Goal: Browse casually

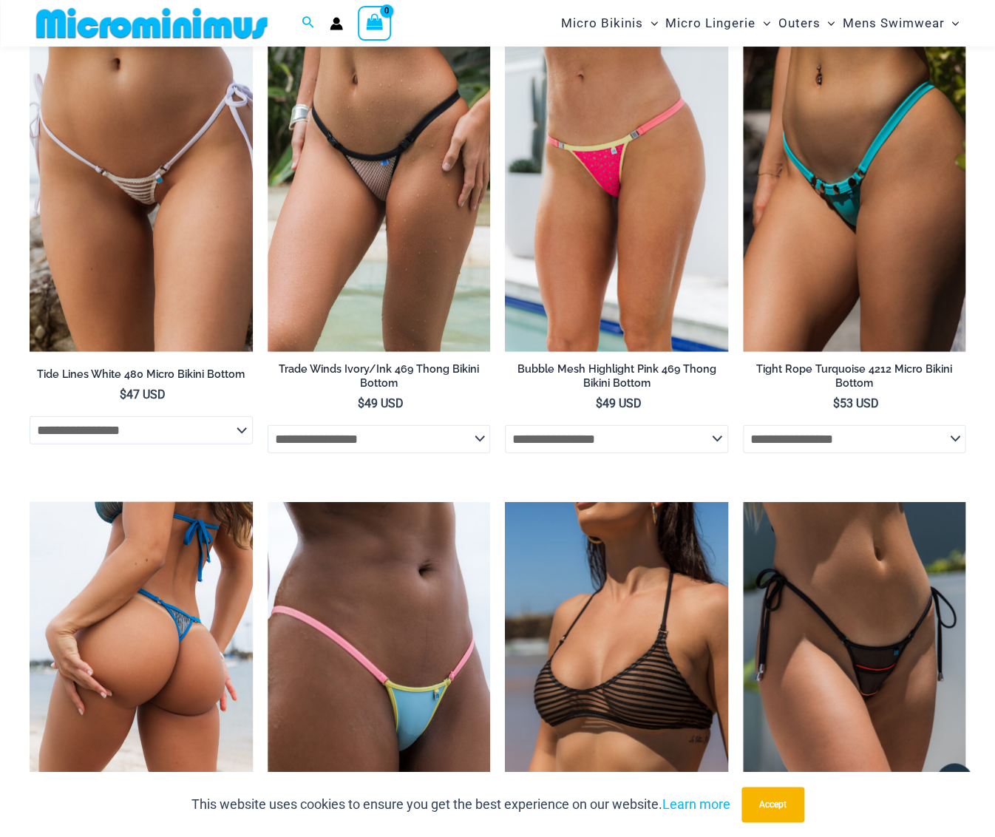
scroll to position [3095, 0]
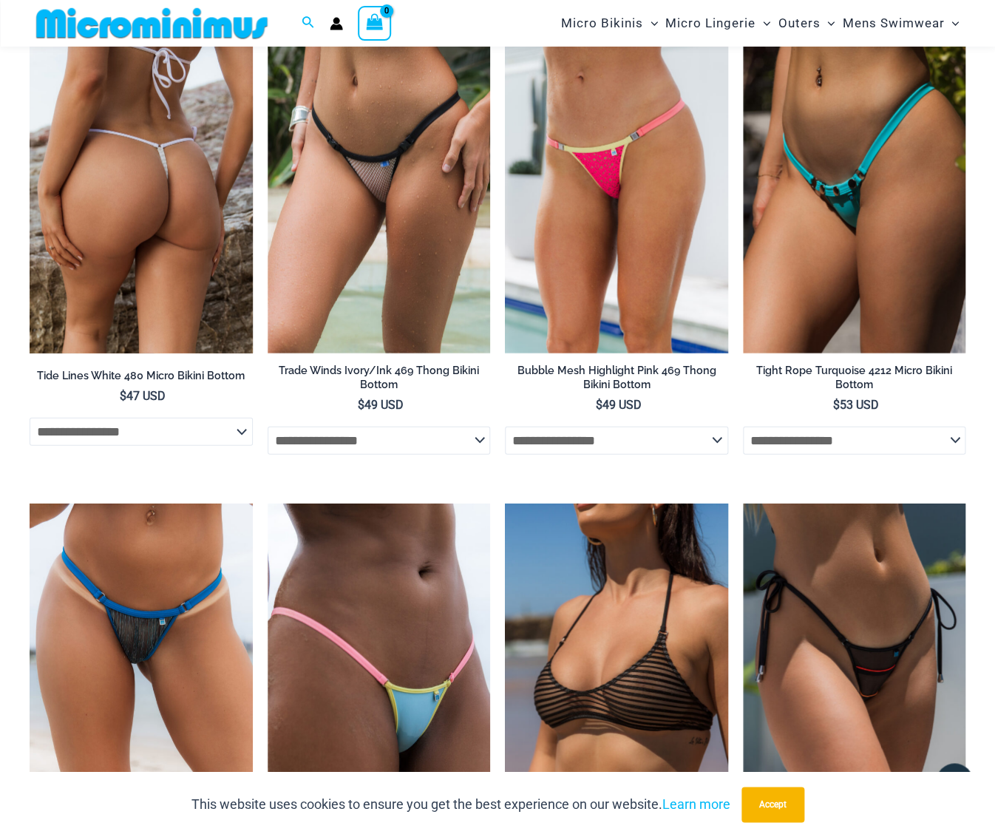
click at [155, 149] on img at bounding box center [141, 186] width 223 height 334
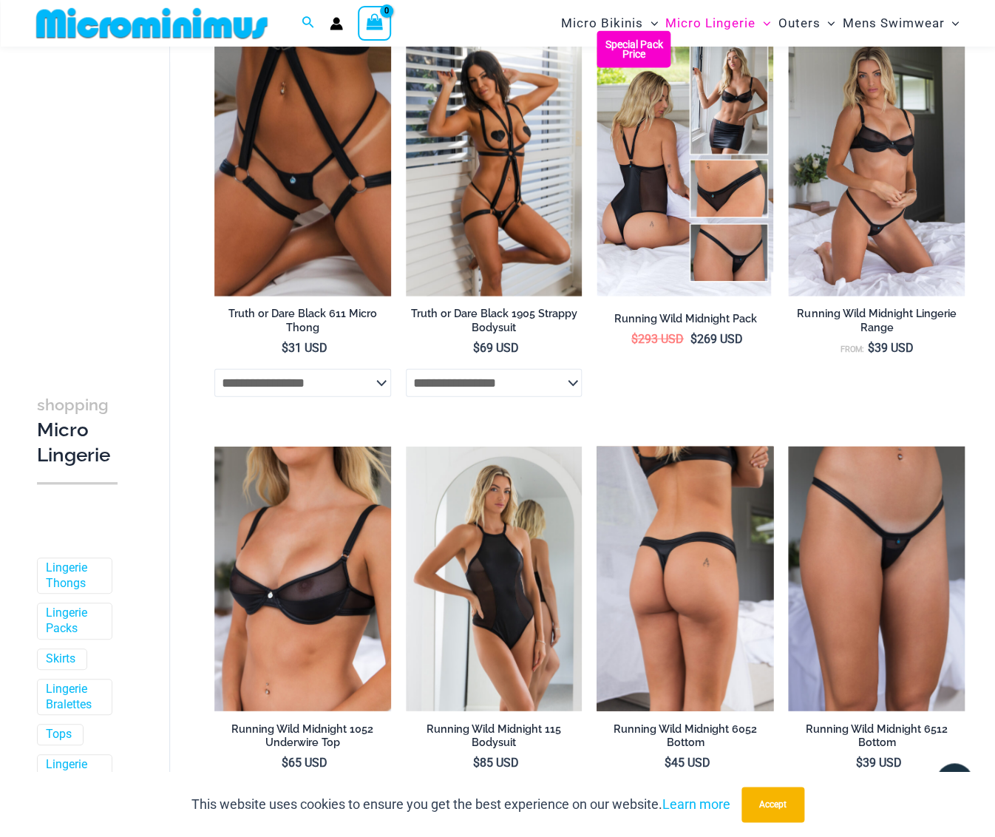
scroll to position [1071, 0]
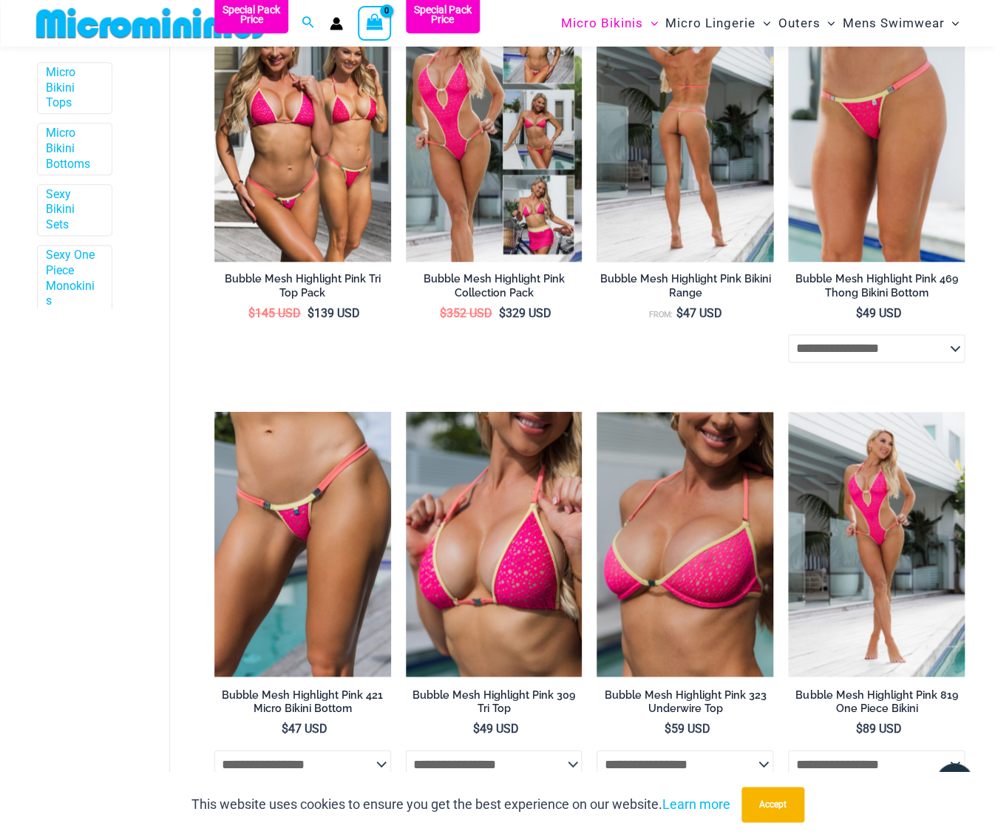
scroll to position [558, 0]
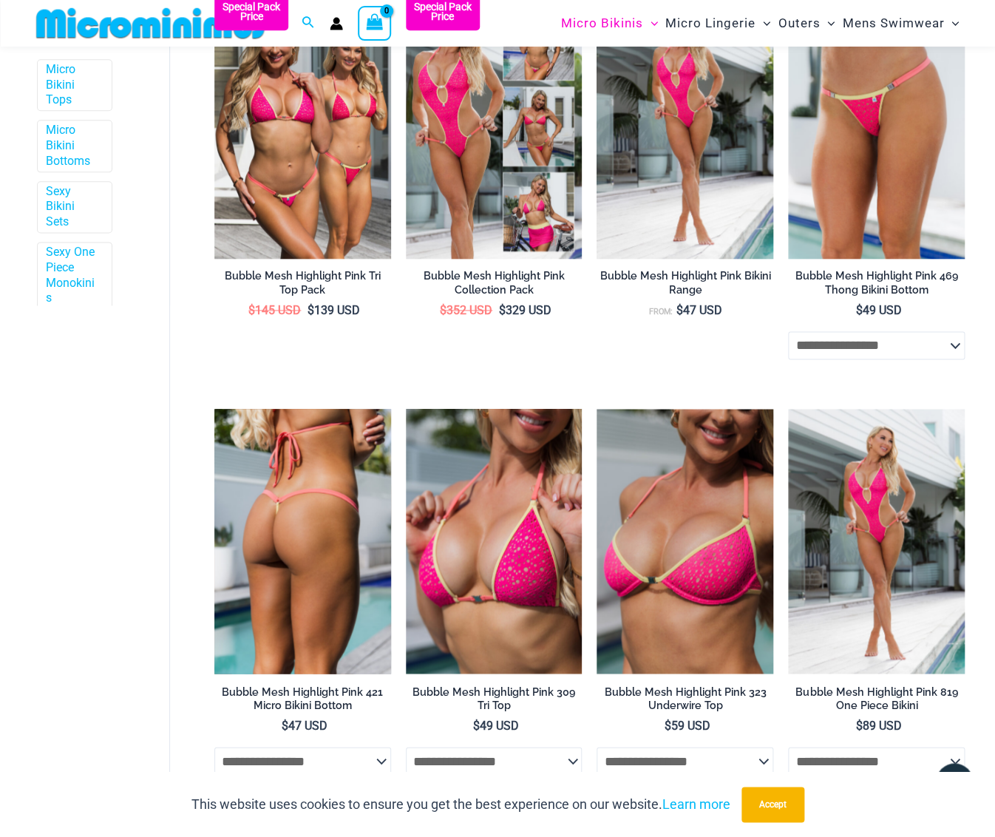
click at [332, 495] on img at bounding box center [302, 541] width 177 height 265
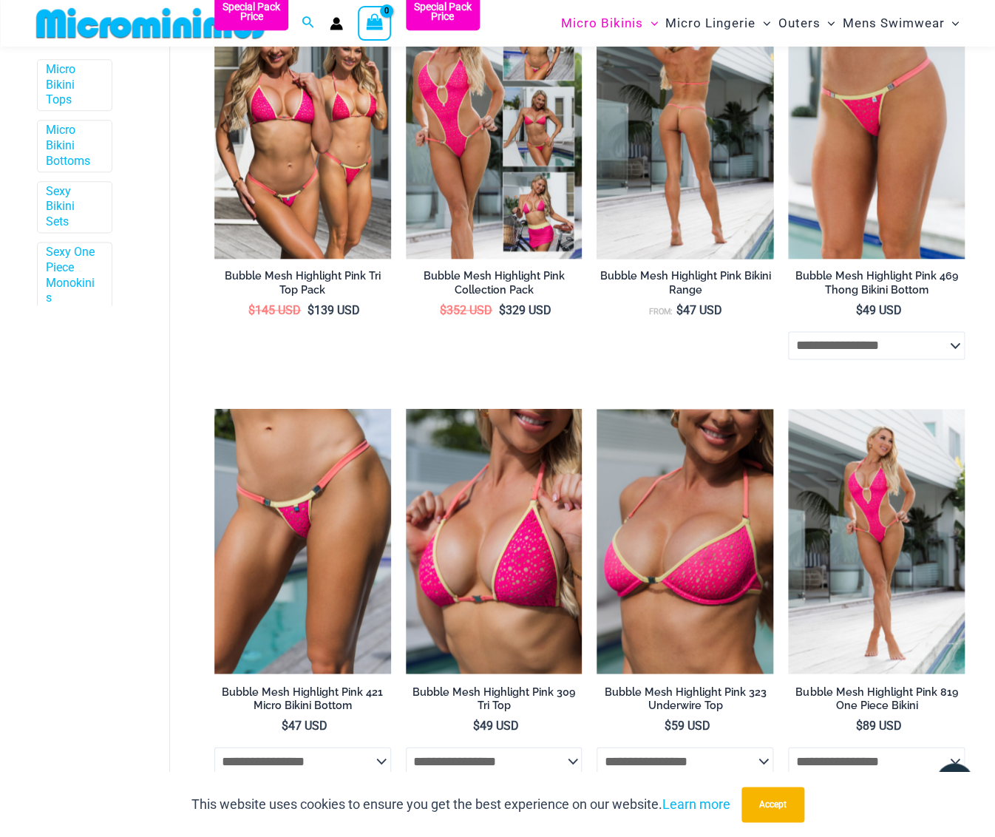
click at [680, 175] on img at bounding box center [685, 125] width 177 height 265
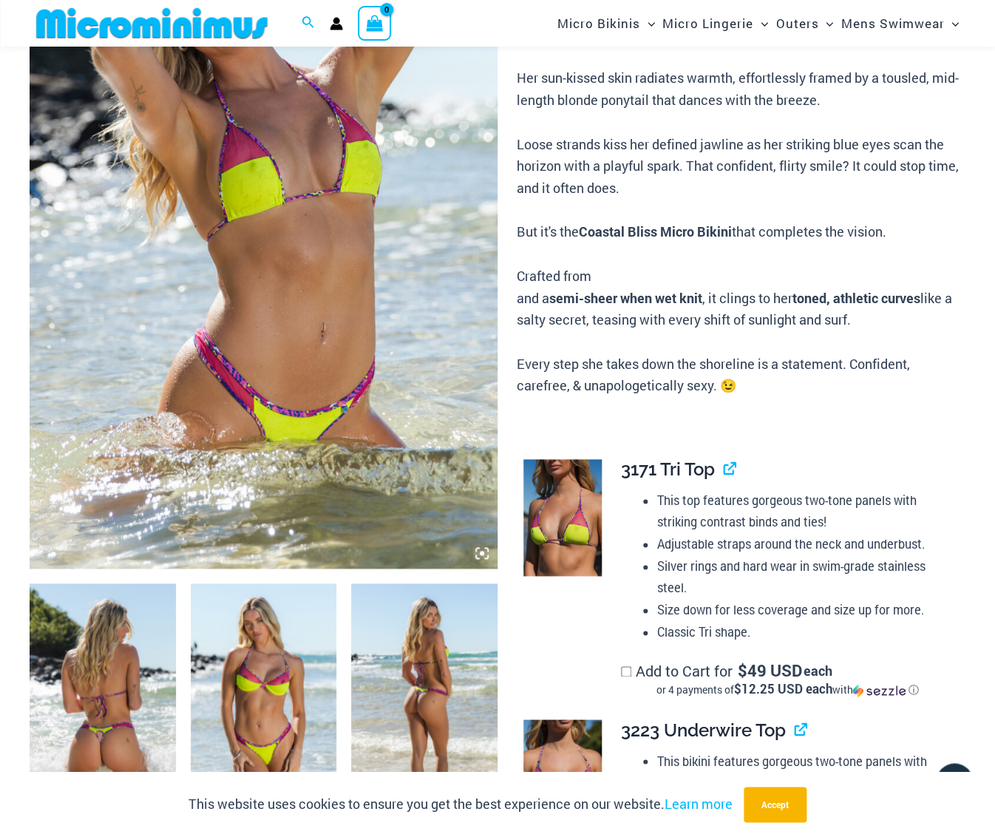
scroll to position [276, 0]
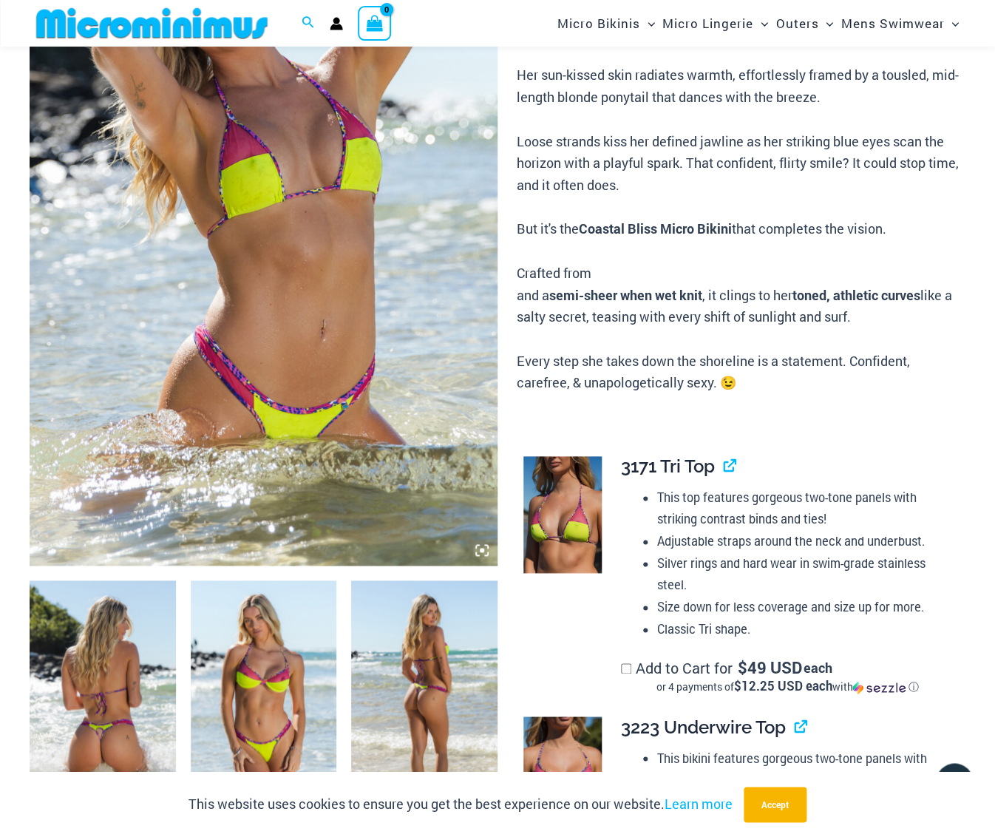
click at [436, 221] on img at bounding box center [264, 212] width 468 height 707
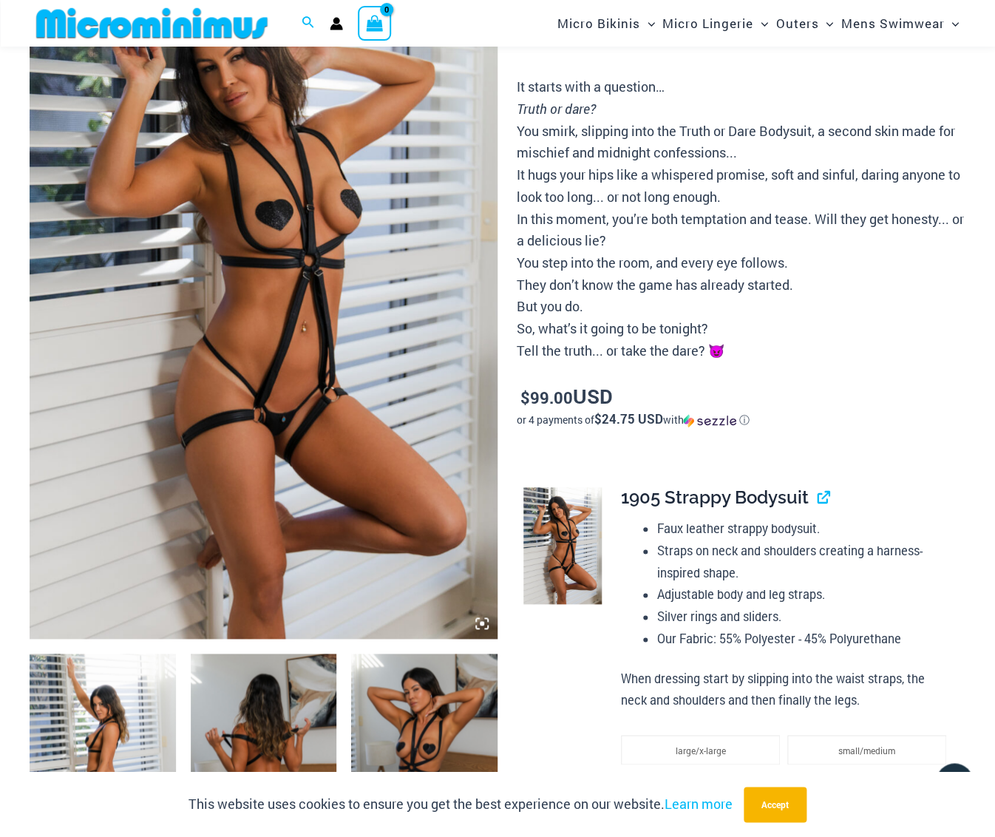
scroll to position [199, 0]
click at [372, 265] on img at bounding box center [264, 287] width 468 height 702
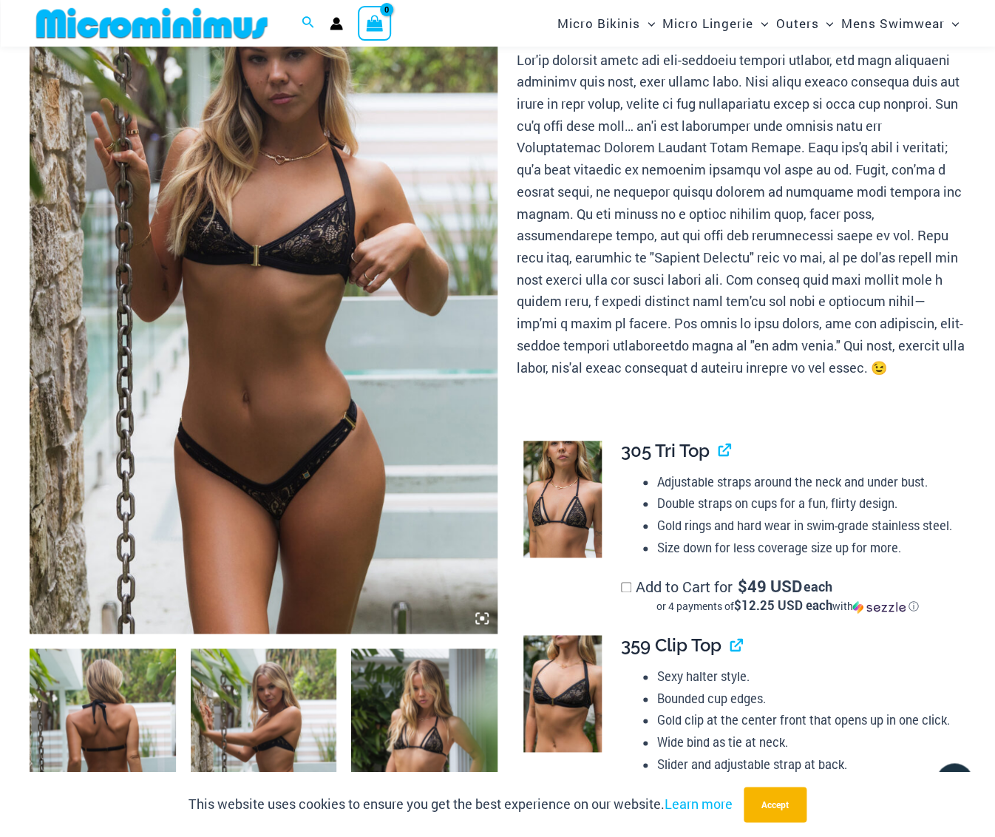
scroll to position [195, 0]
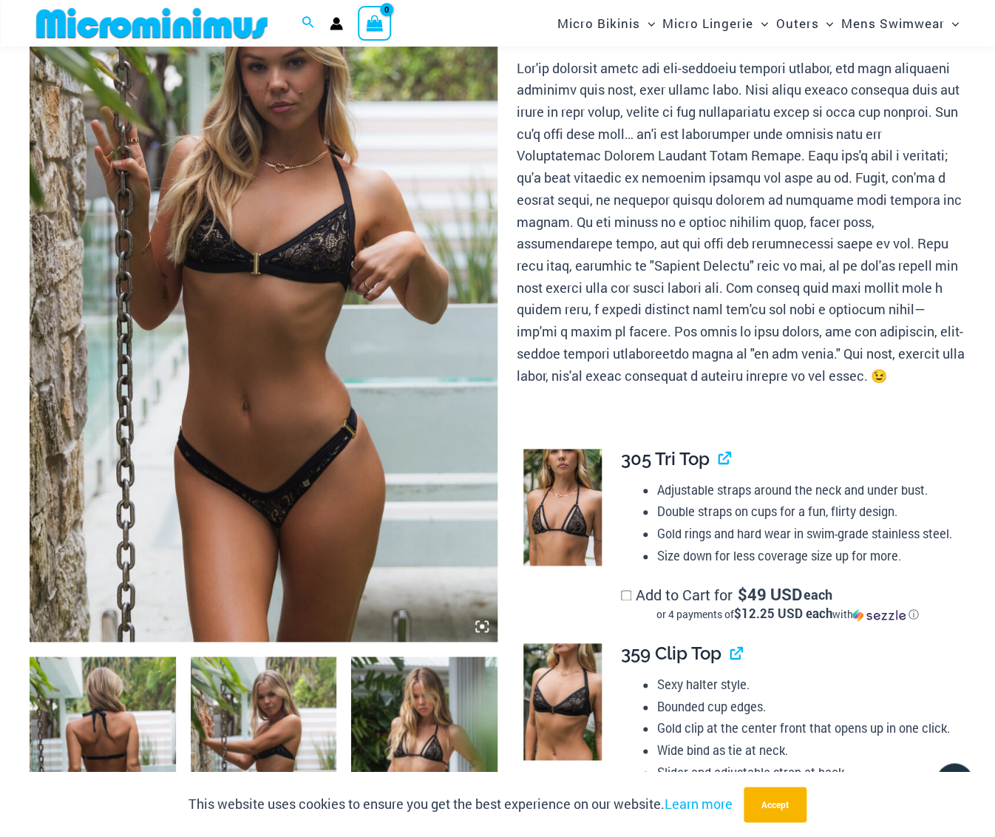
click at [262, 242] on img at bounding box center [264, 290] width 468 height 702
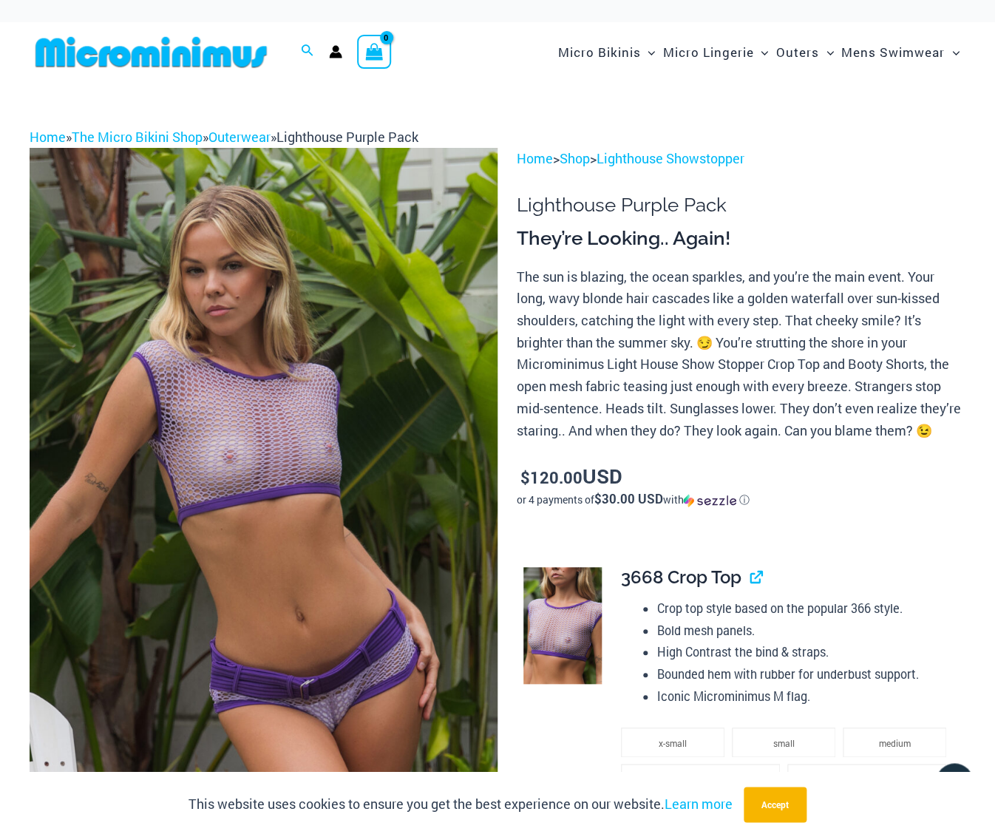
click at [306, 444] on img at bounding box center [264, 499] width 468 height 702
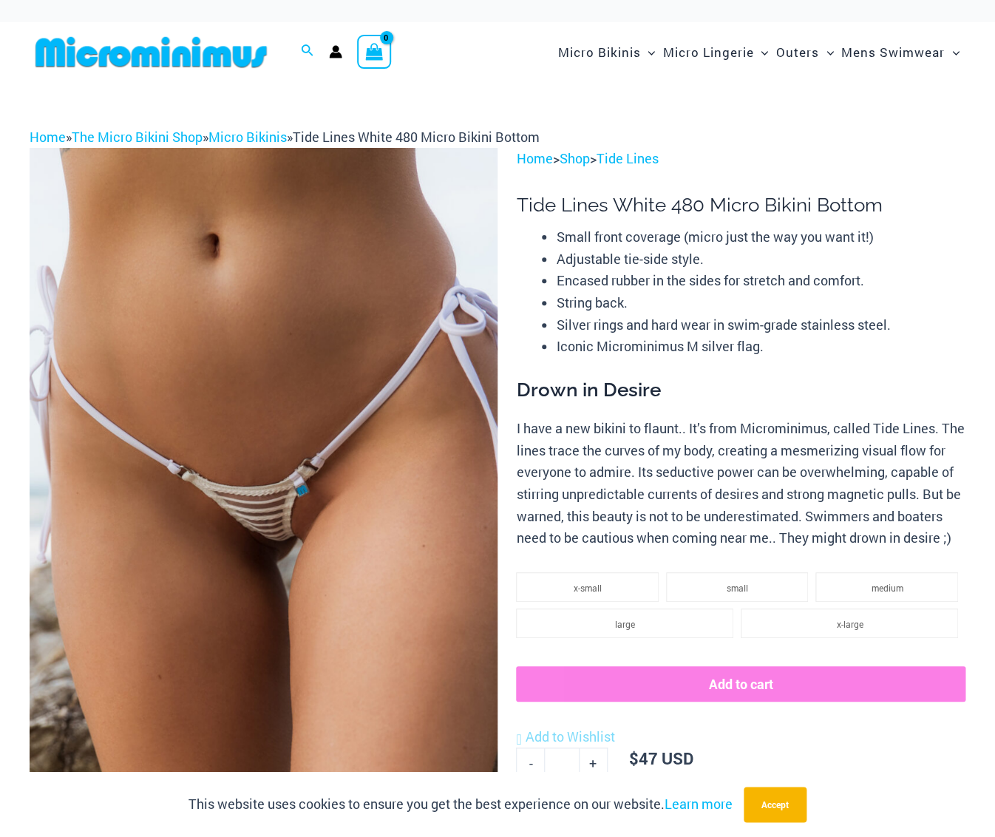
click at [266, 524] on img at bounding box center [264, 499] width 468 height 702
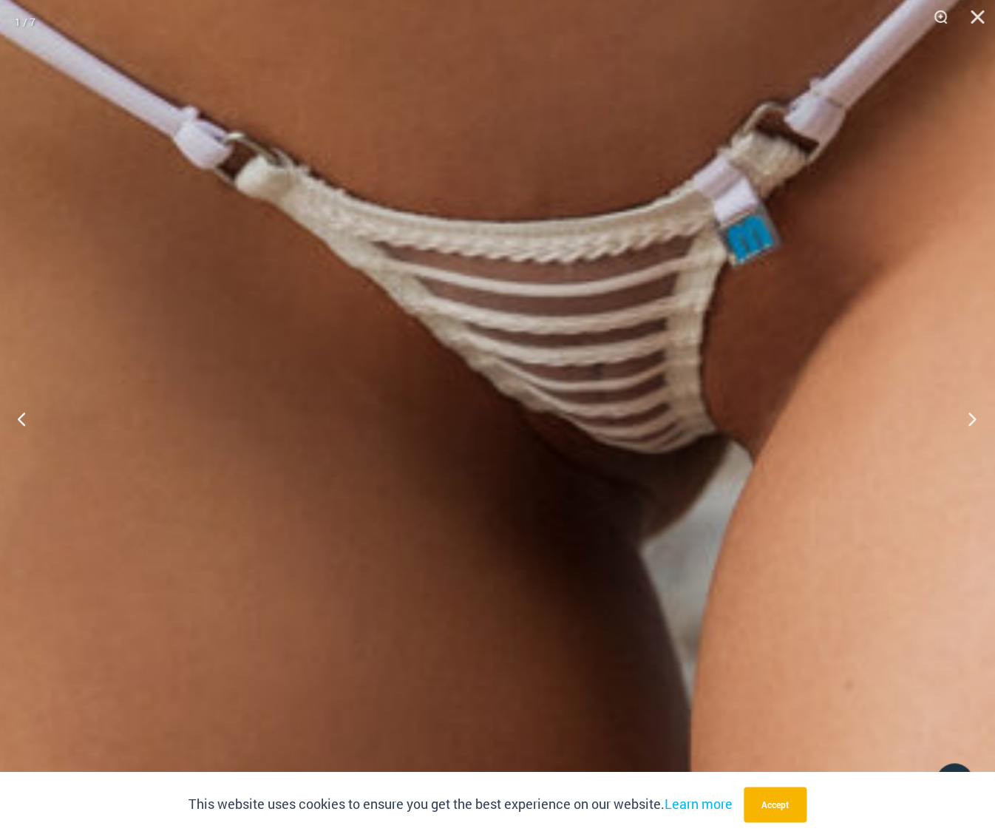
click at [971, 419] on button "Next" at bounding box center [967, 418] width 55 height 74
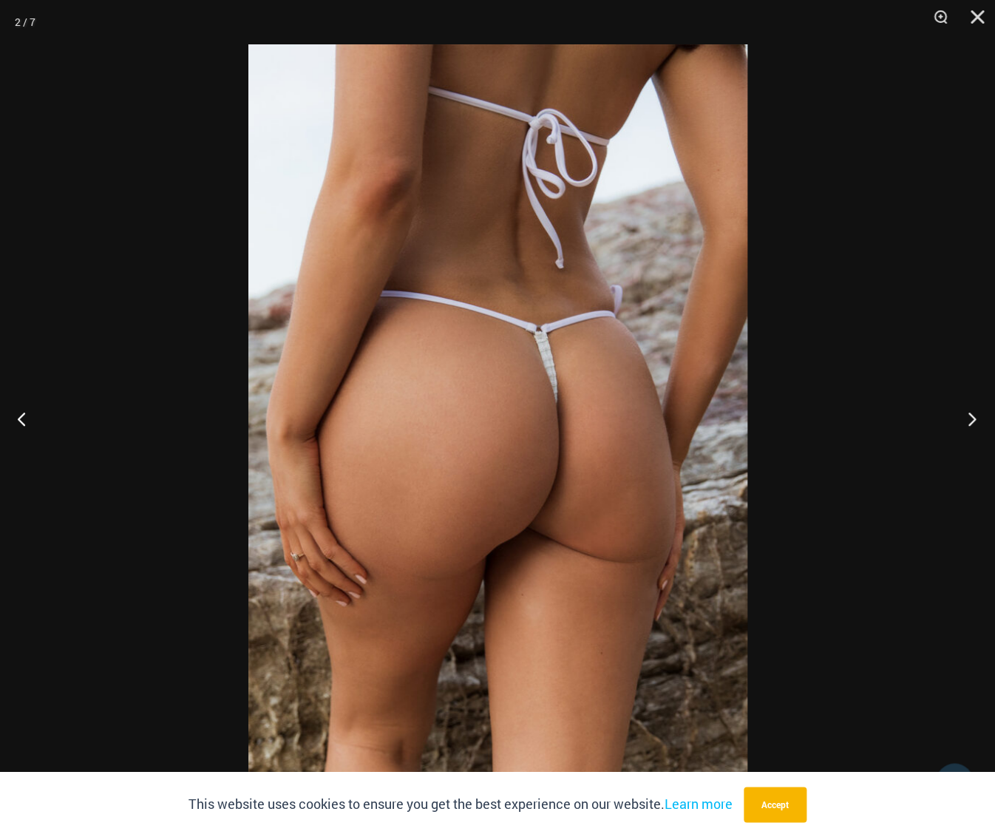
click at [971, 419] on button "Next" at bounding box center [967, 418] width 55 height 74
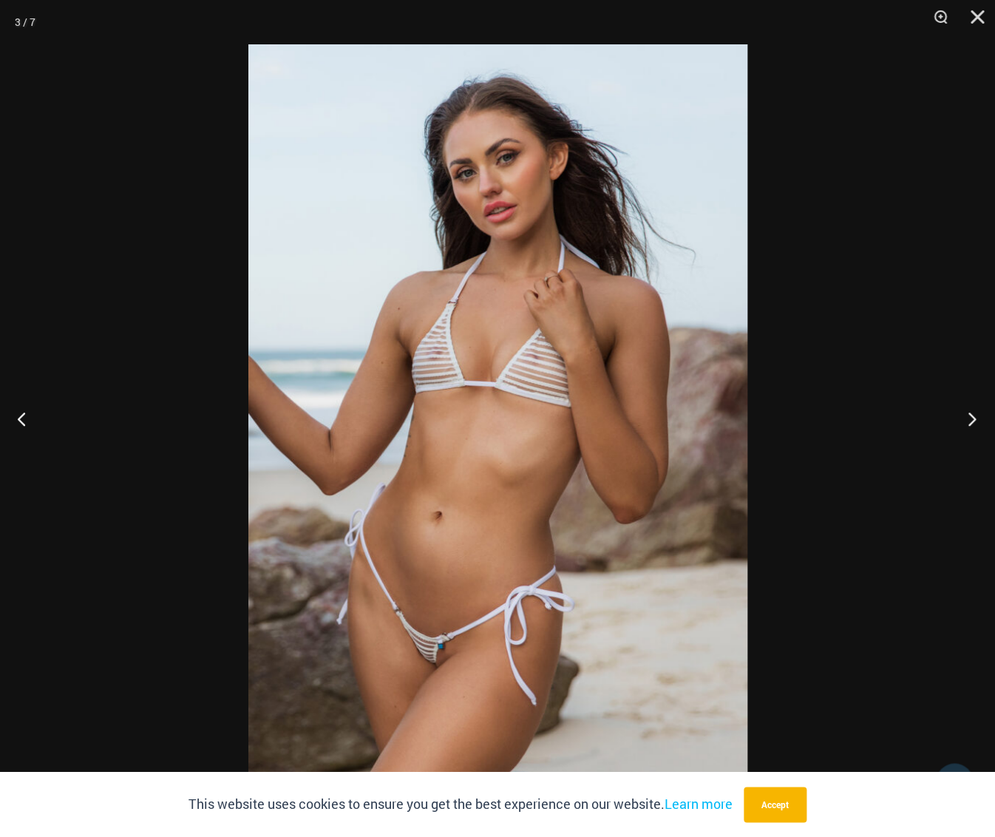
click at [971, 419] on button "Next" at bounding box center [967, 418] width 55 height 74
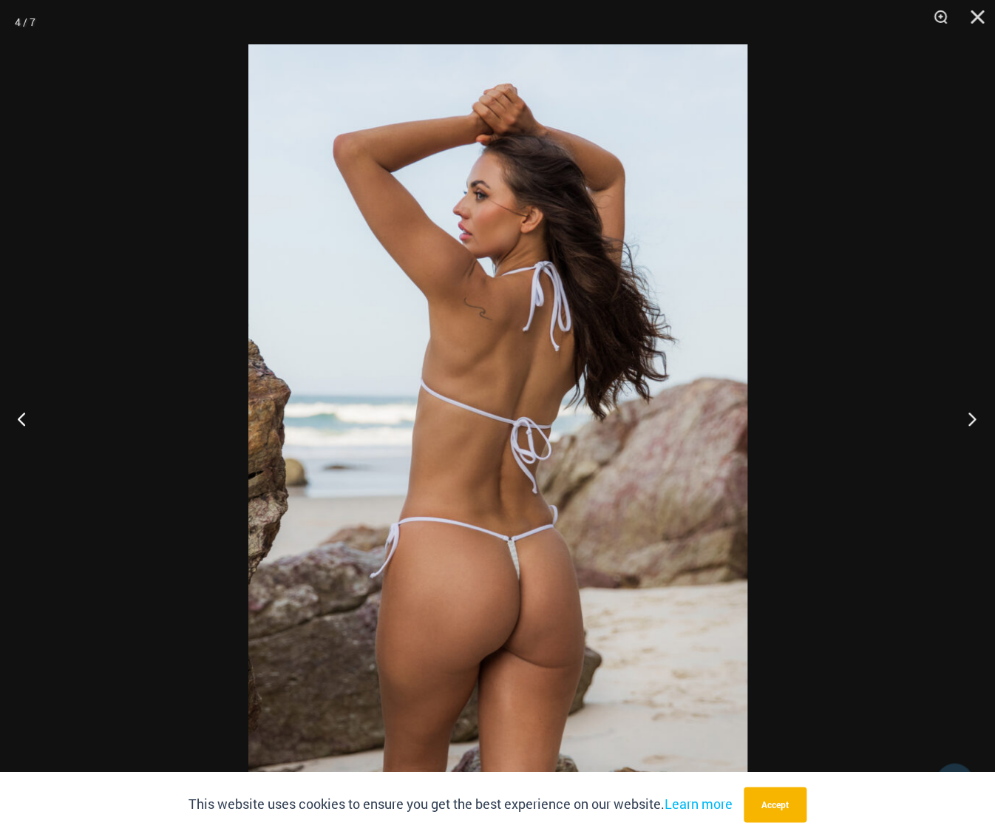
click at [971, 419] on button "Next" at bounding box center [967, 418] width 55 height 74
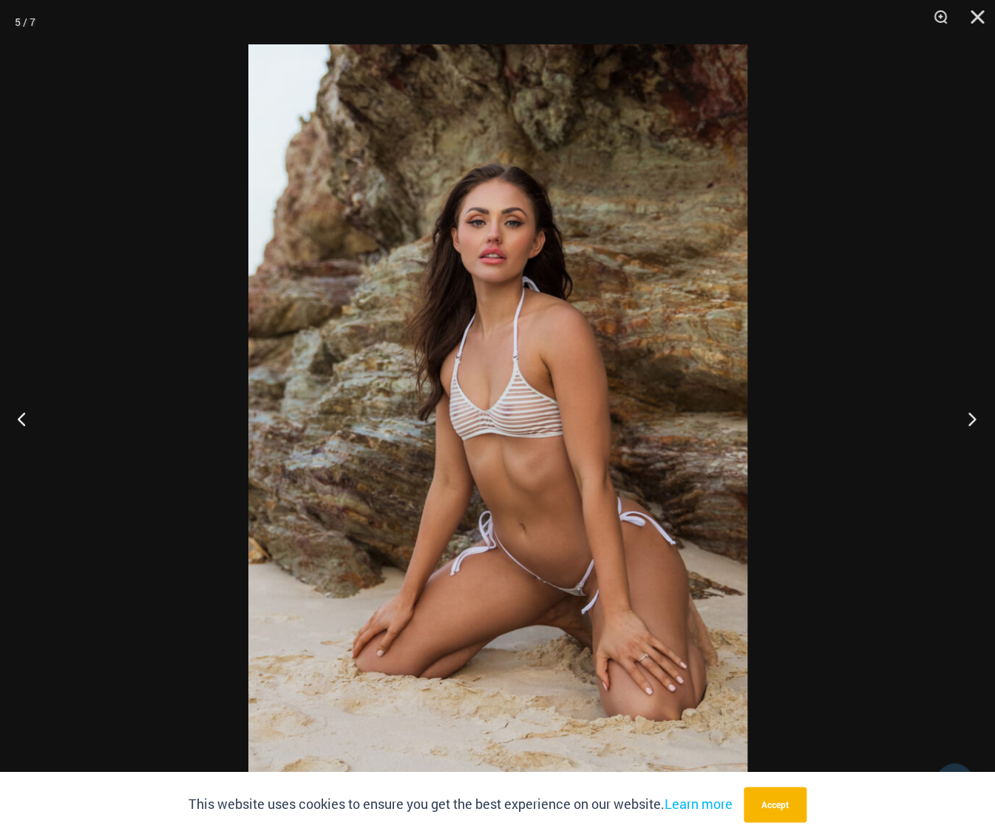
click at [971, 419] on button "Next" at bounding box center [967, 418] width 55 height 74
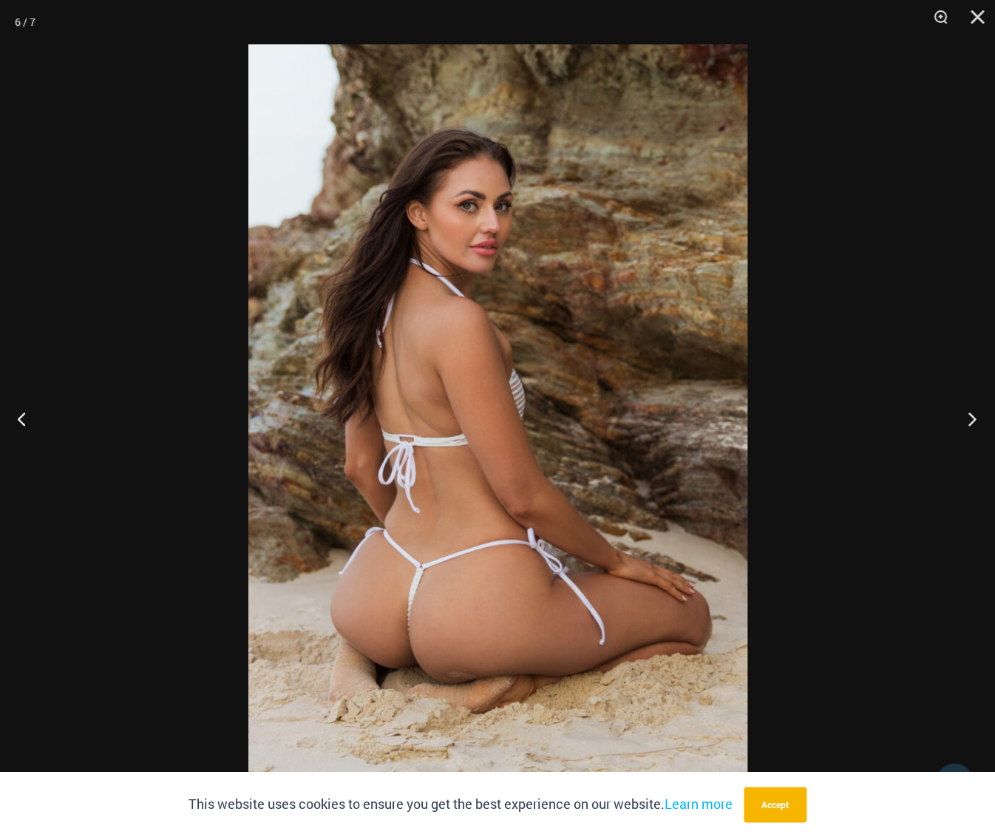
click at [971, 419] on button "Next" at bounding box center [967, 418] width 55 height 74
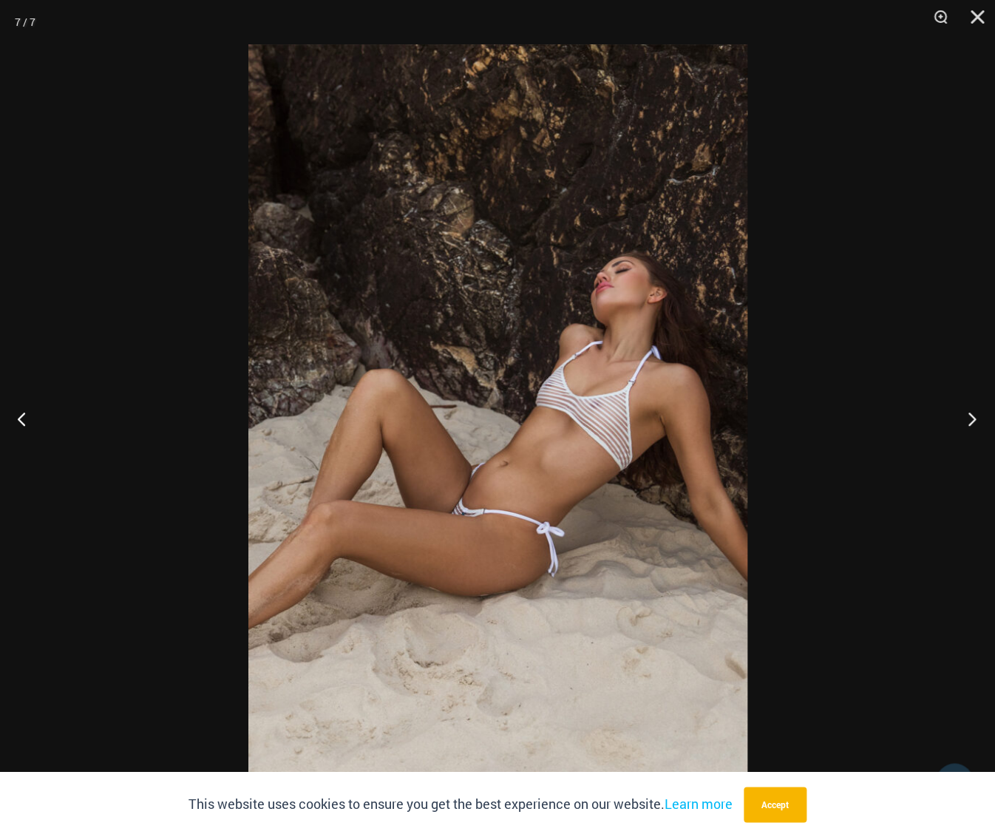
click at [971, 419] on button "Next" at bounding box center [967, 418] width 55 height 74
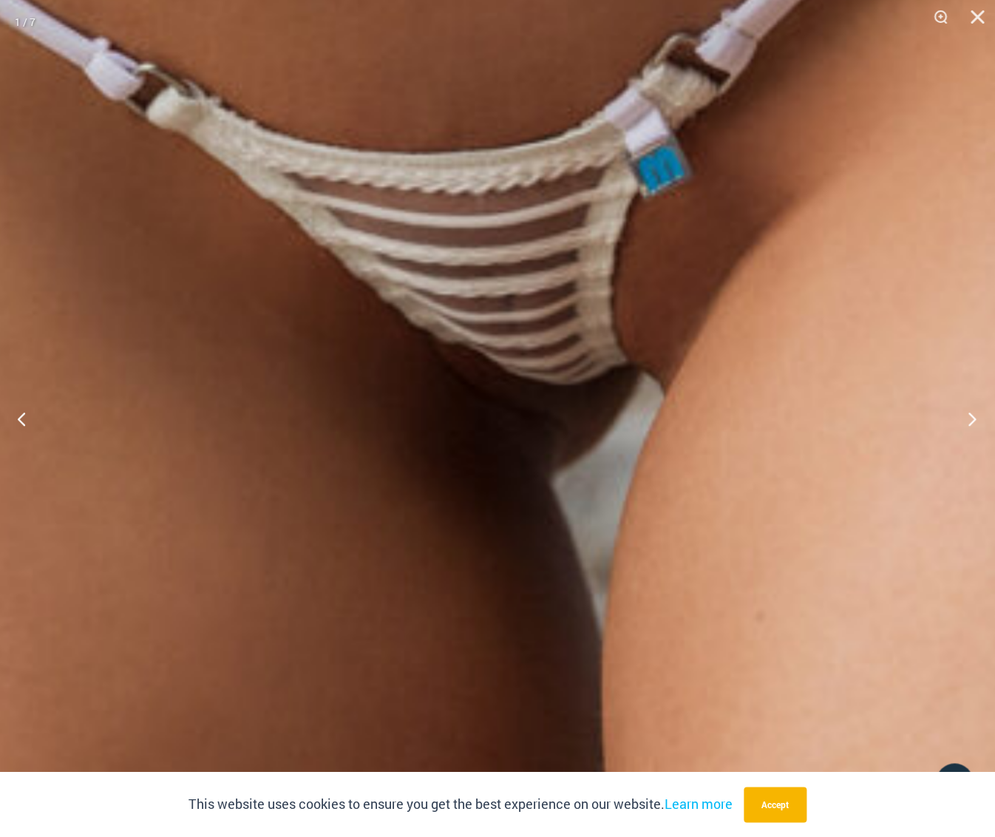
click at [968, 419] on button "Next" at bounding box center [967, 418] width 55 height 74
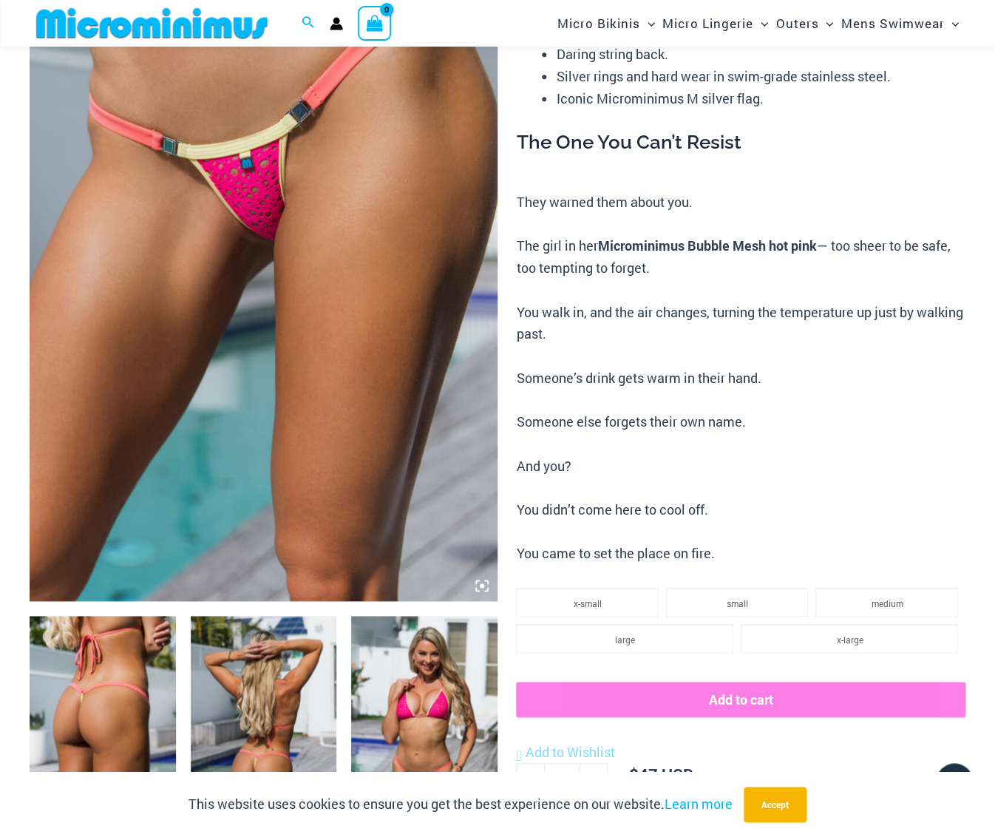
scroll to position [230, 0]
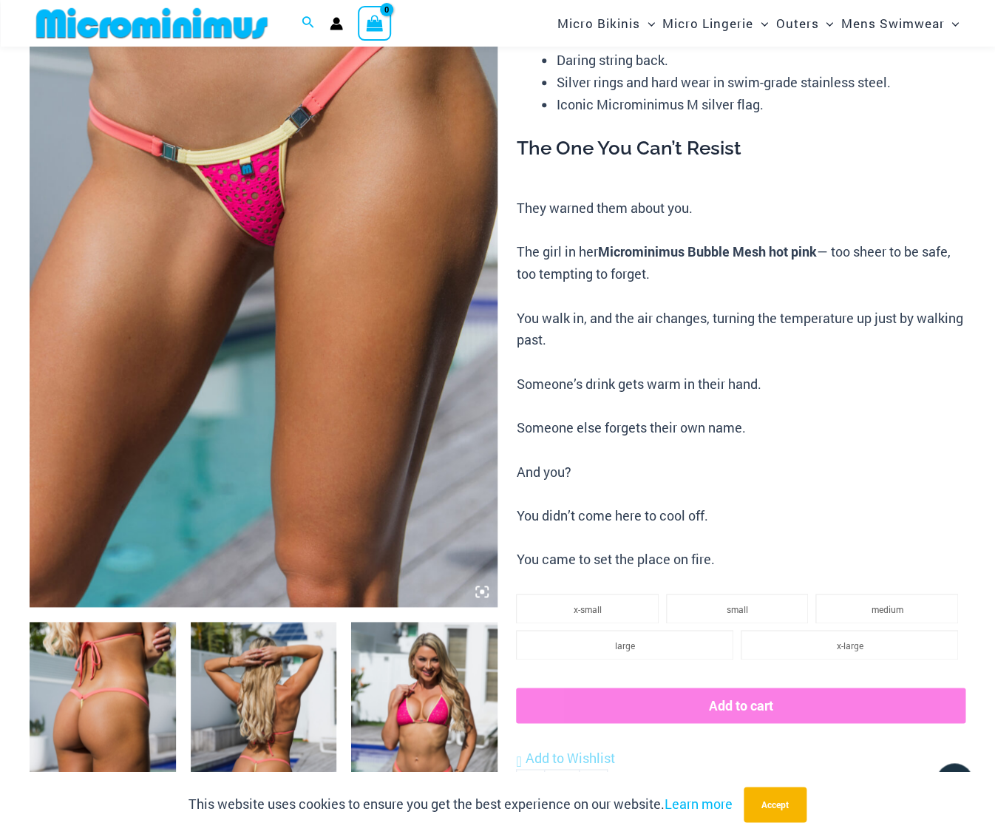
click at [290, 218] on img at bounding box center [264, 256] width 468 height 702
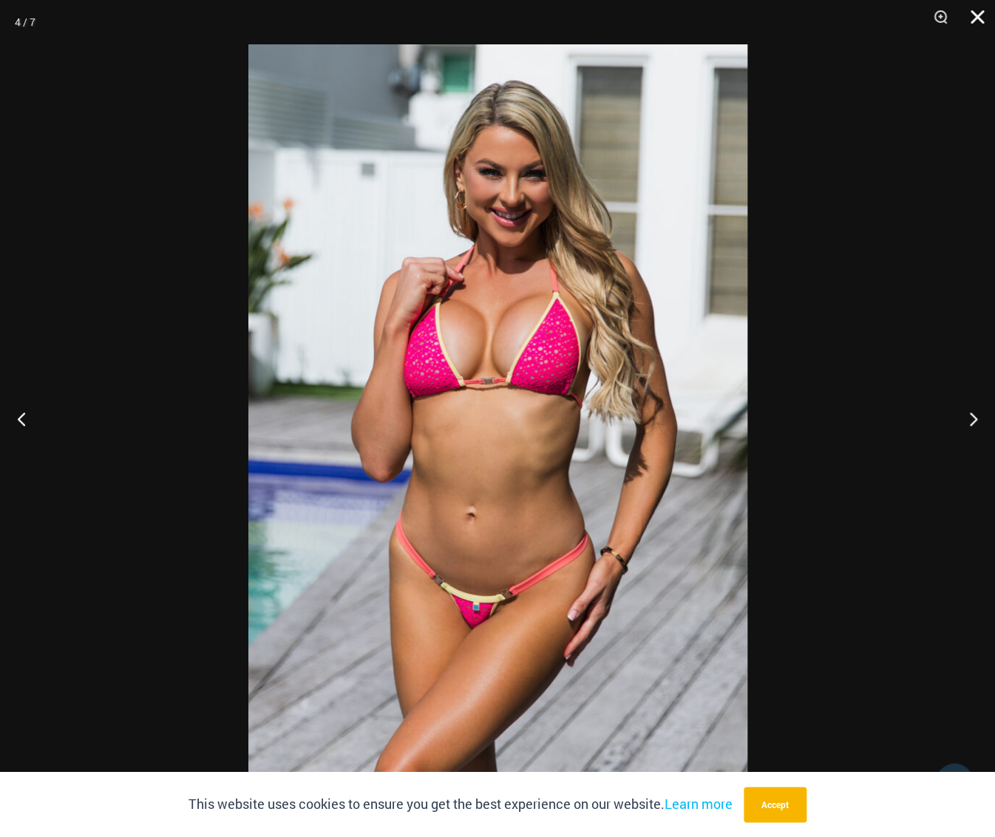
click at [976, 18] on button "Close" at bounding box center [972, 22] width 37 height 44
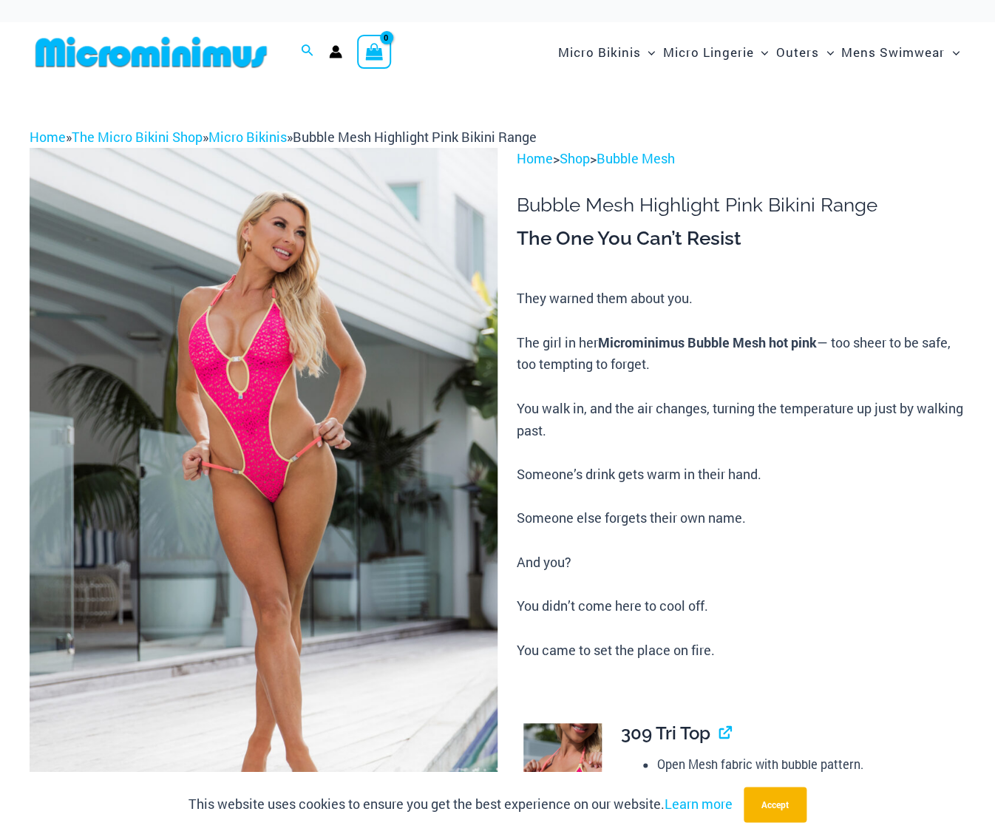
click at [289, 395] on img at bounding box center [264, 499] width 468 height 702
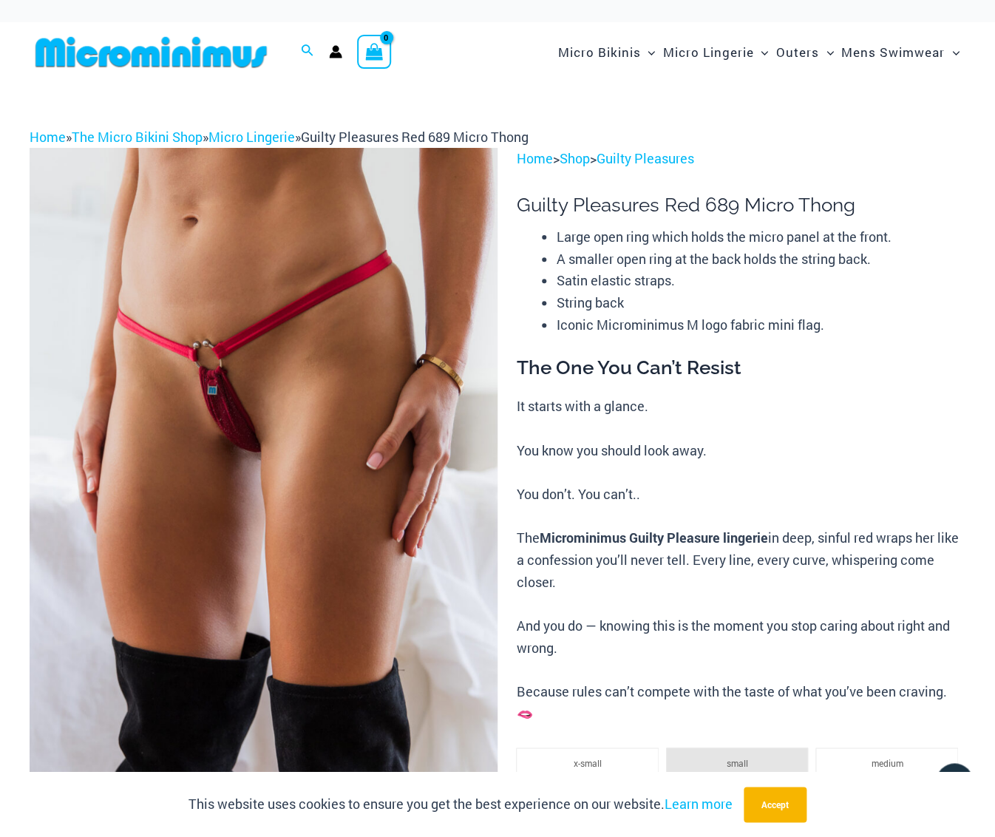
click at [245, 412] on img at bounding box center [264, 499] width 468 height 702
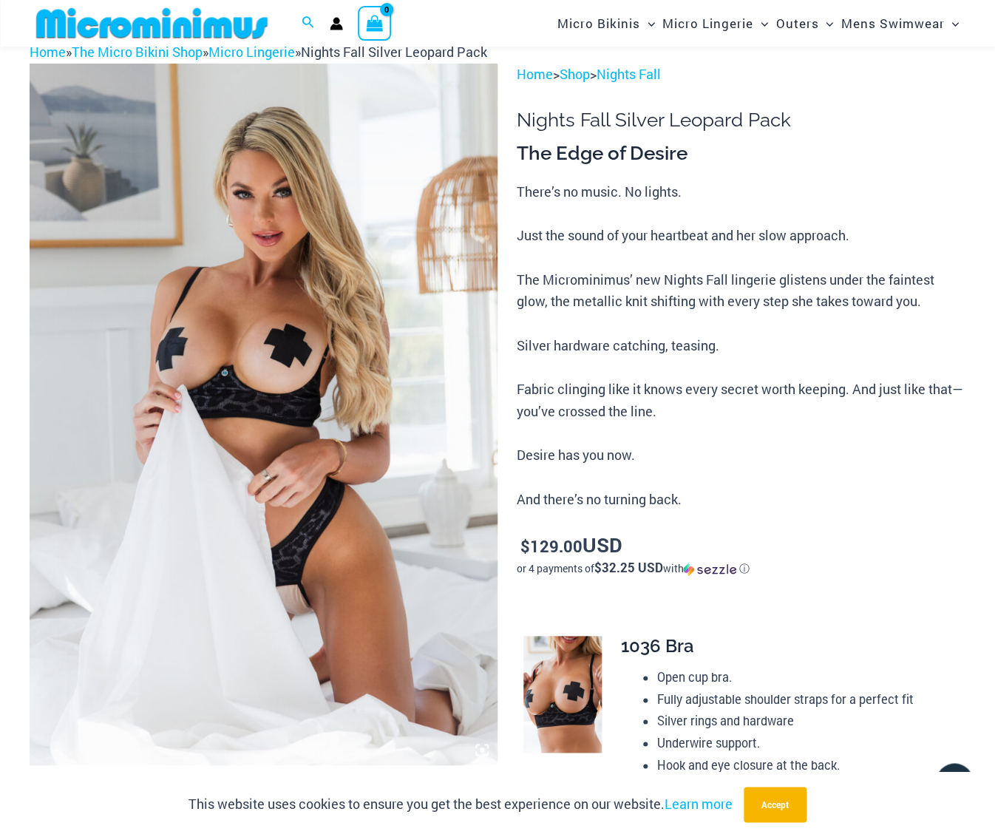
scroll to position [89, 0]
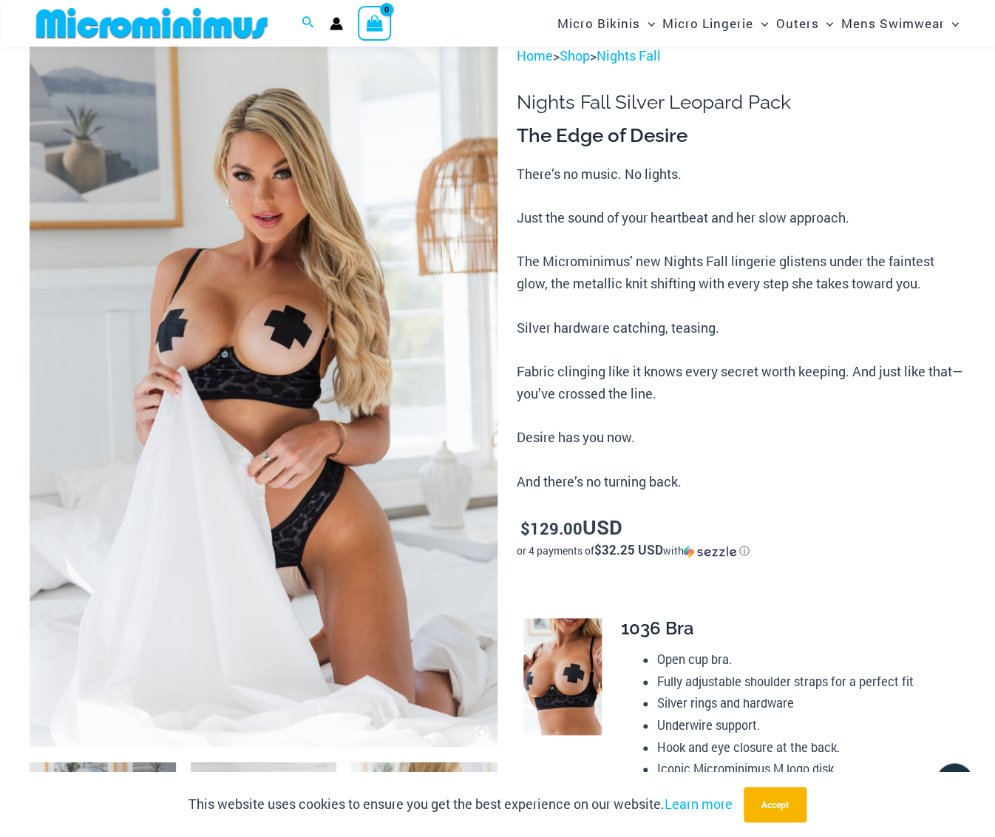
click at [336, 268] on img at bounding box center [264, 396] width 468 height 702
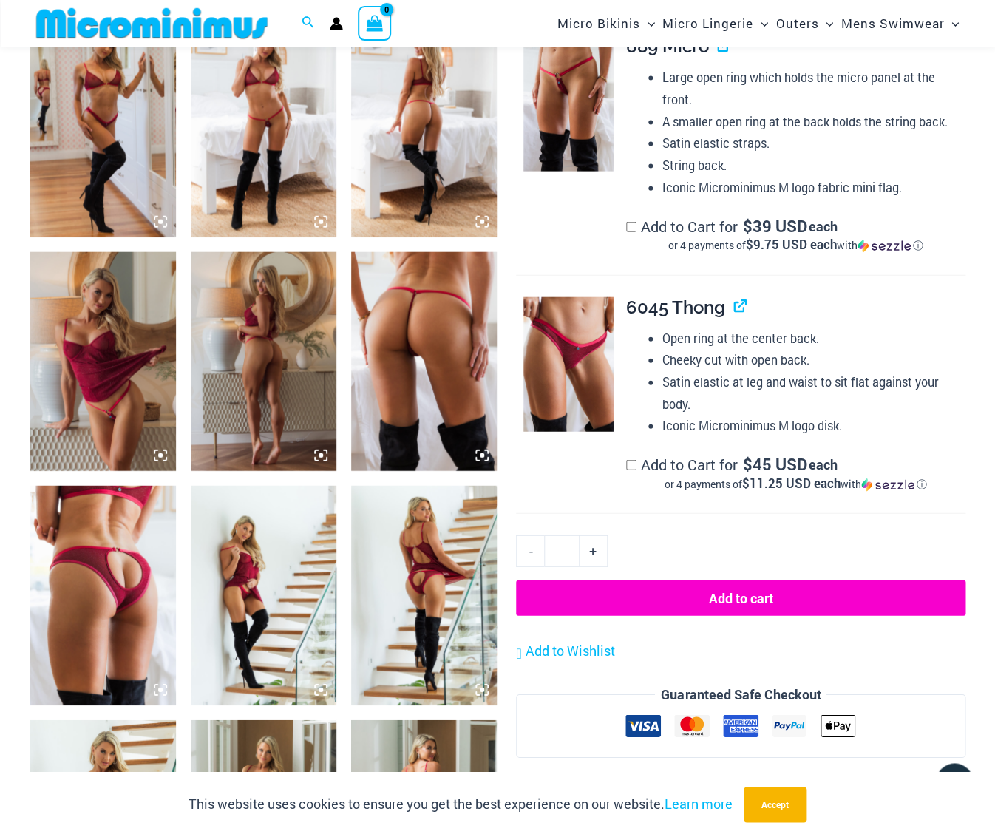
scroll to position [1072, 0]
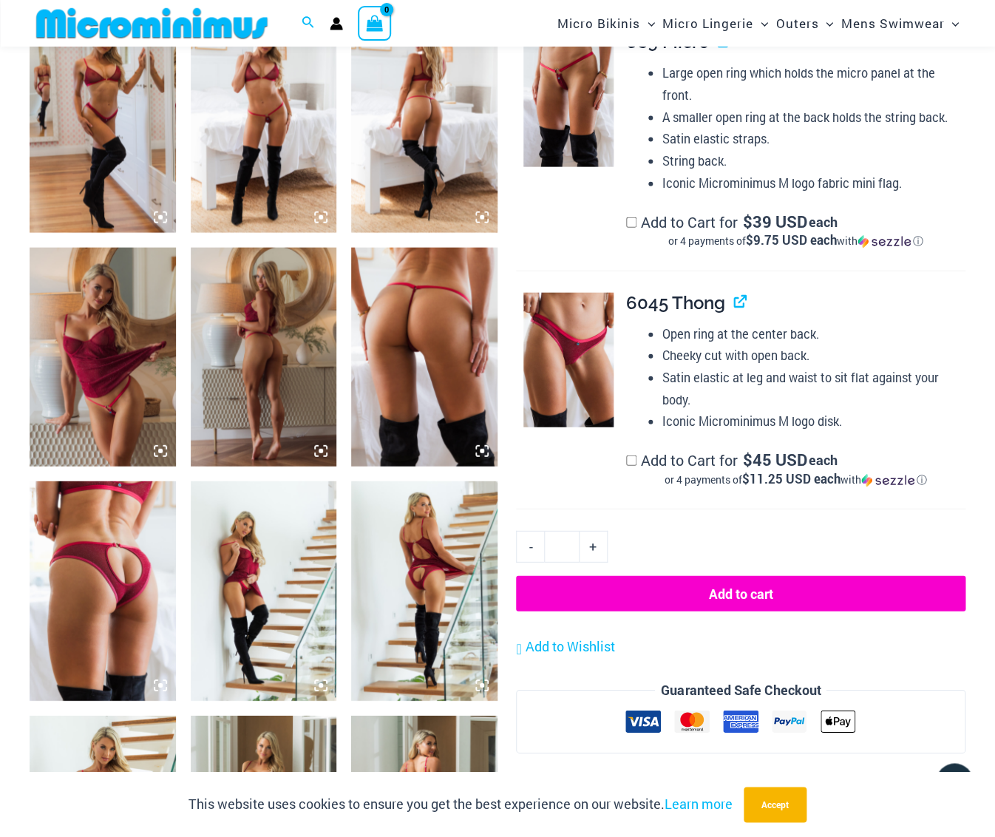
click at [110, 554] on img at bounding box center [103, 590] width 146 height 219
